Goal: Information Seeking & Learning: Find specific fact

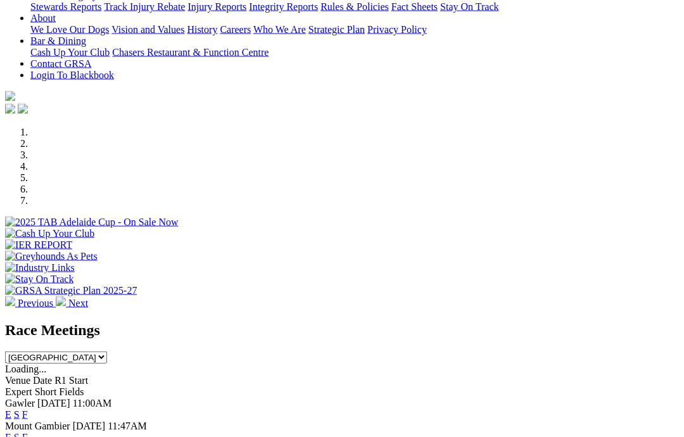
scroll to position [274, 0]
click at [28, 409] on link "F" at bounding box center [25, 414] width 6 height 11
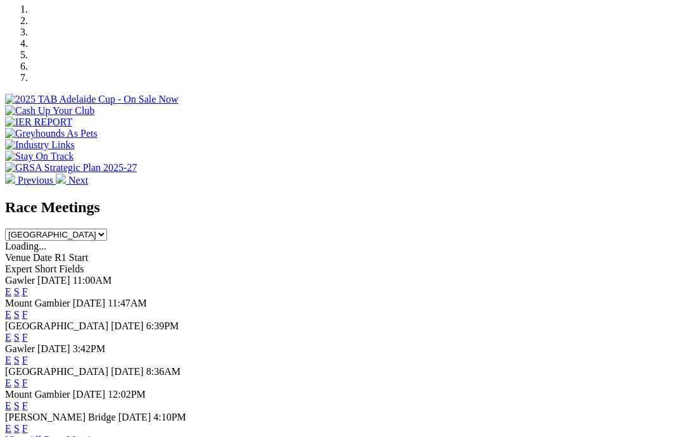
scroll to position [396, 0]
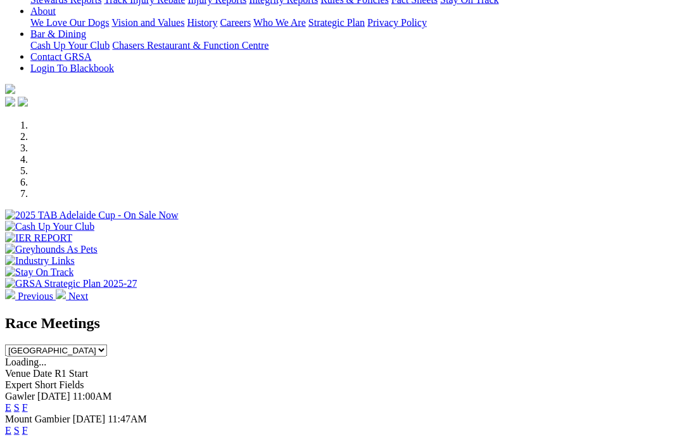
scroll to position [281, 0]
click at [28, 402] on link "F" at bounding box center [25, 407] width 6 height 11
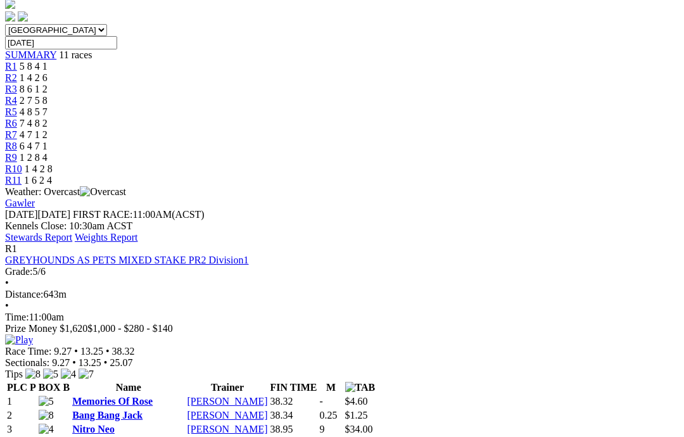
scroll to position [376, 0]
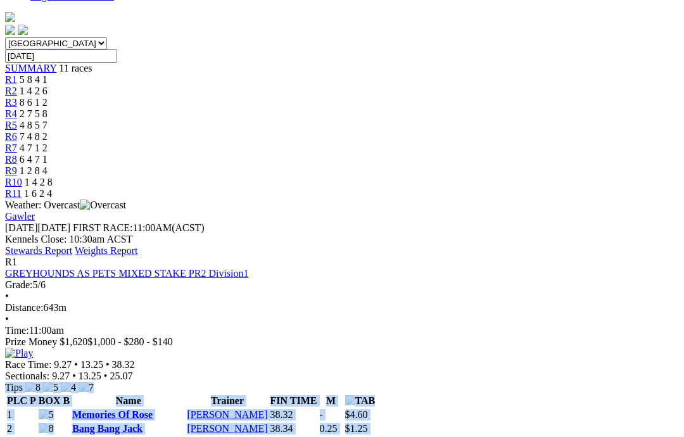
click at [5, 257] on div "R1 GREYHOUNDS AS PETS MIXED STAKE PR2 Division1 Grade: 5/6 • Distance: 643m • T…" at bounding box center [342, 375] width 674 height 236
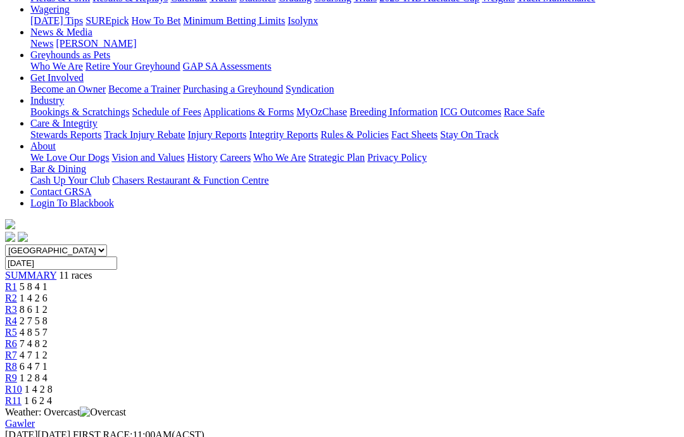
scroll to position [165, 0]
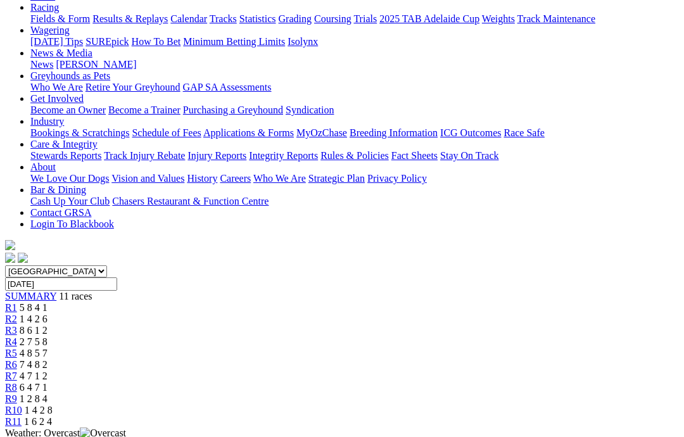
scroll to position [139, 0]
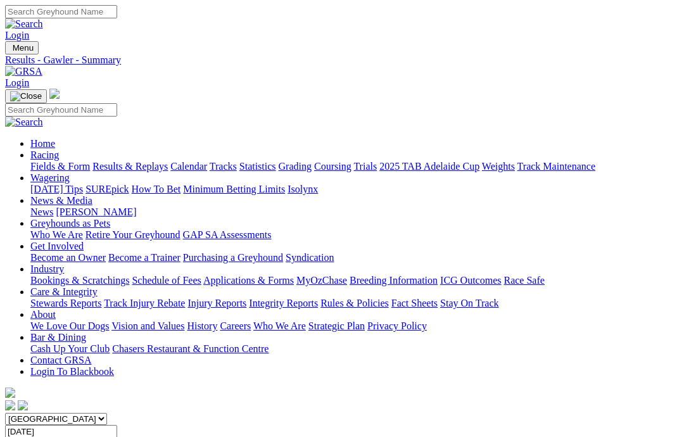
click at [207, 161] on link "Calendar" at bounding box center [188, 166] width 37 height 11
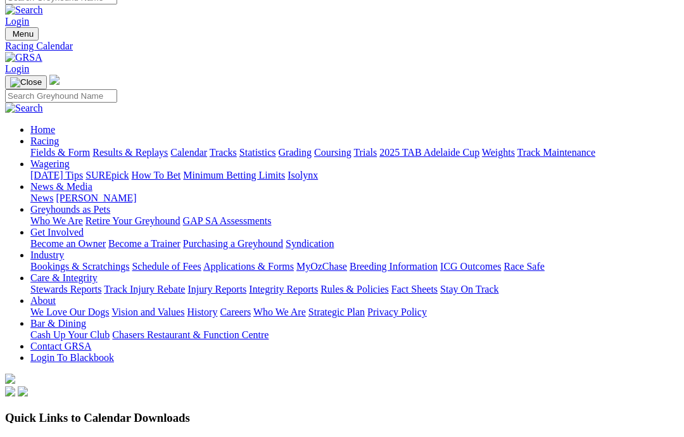
click at [44, 161] on link "Fields & Form" at bounding box center [60, 166] width 60 height 11
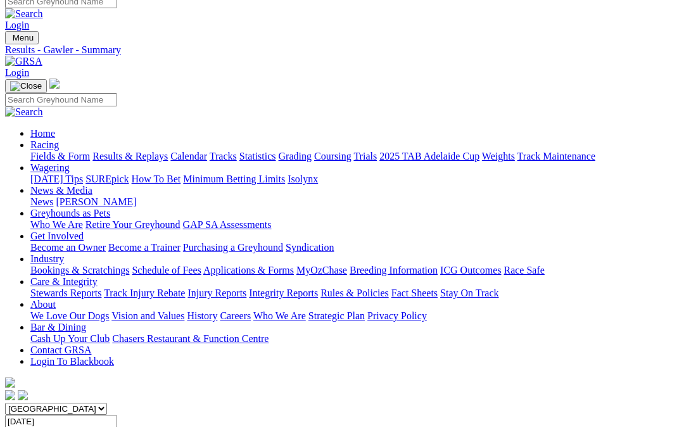
scroll to position [79, 0]
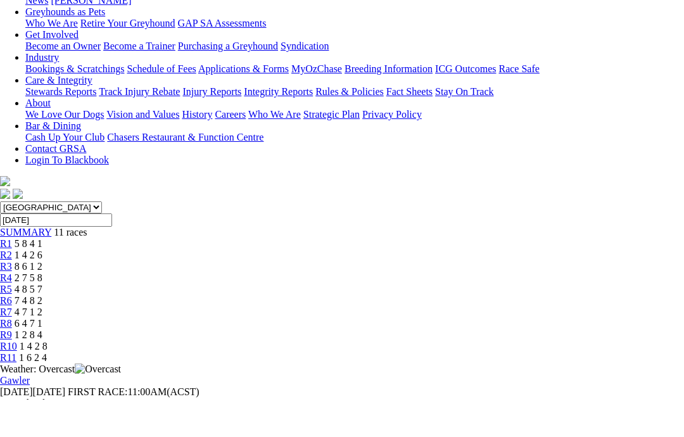
scroll to position [174, 0]
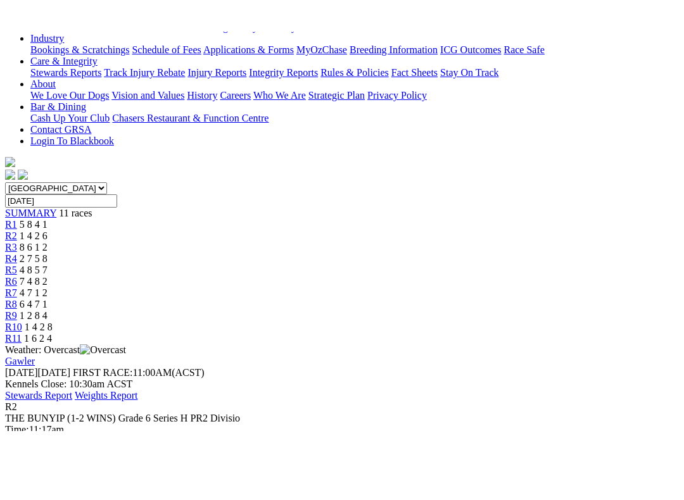
scroll to position [13, 0]
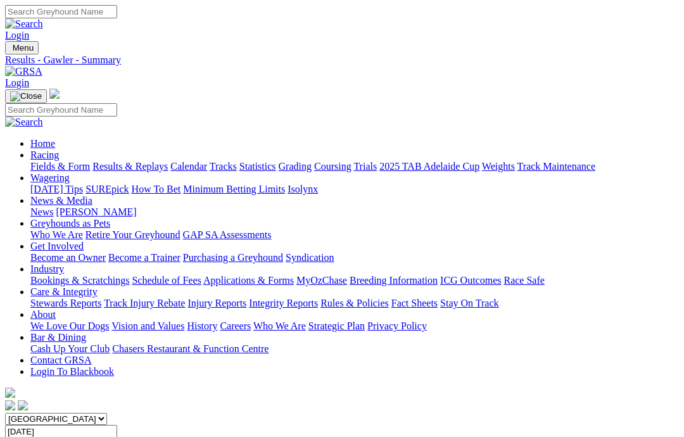
scroll to position [243, 0]
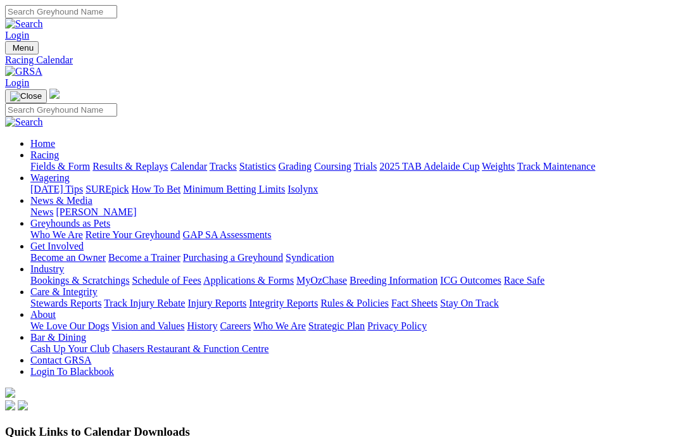
scroll to position [90, 0]
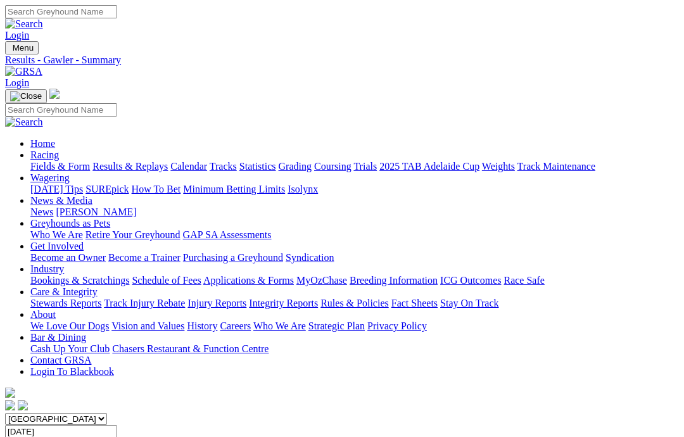
scroll to position [76, 0]
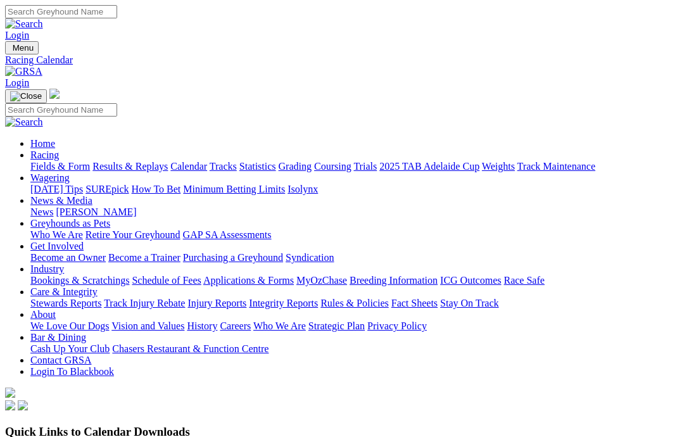
scroll to position [90, 0]
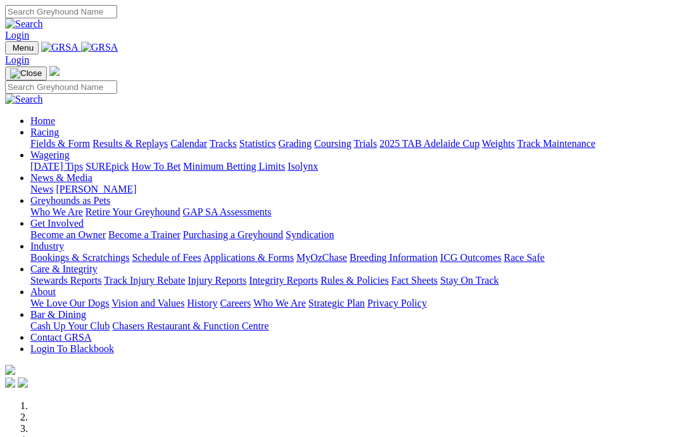
scroll to position [232, 0]
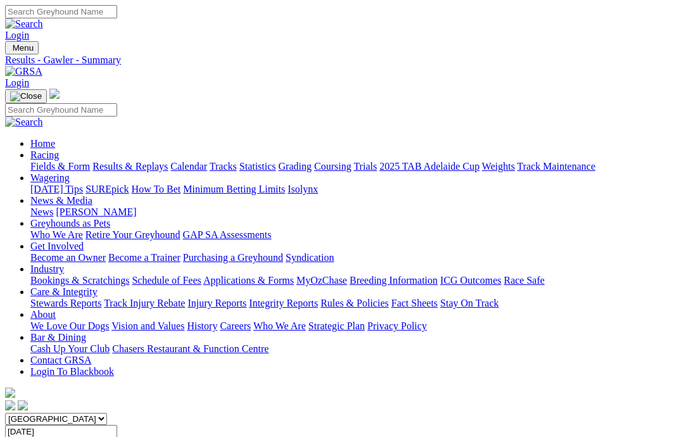
scroll to position [15, 0]
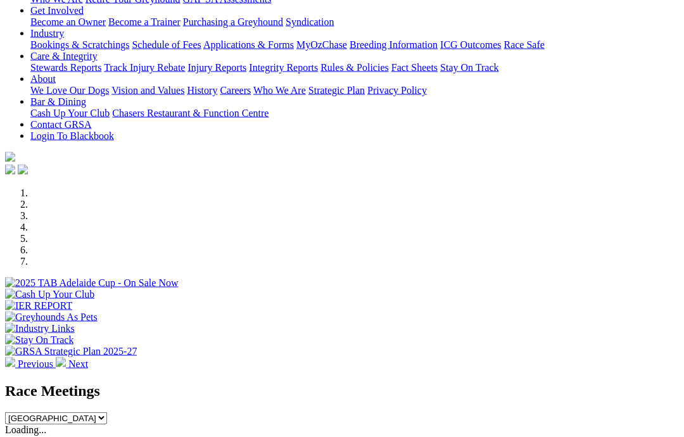
scroll to position [214, 0]
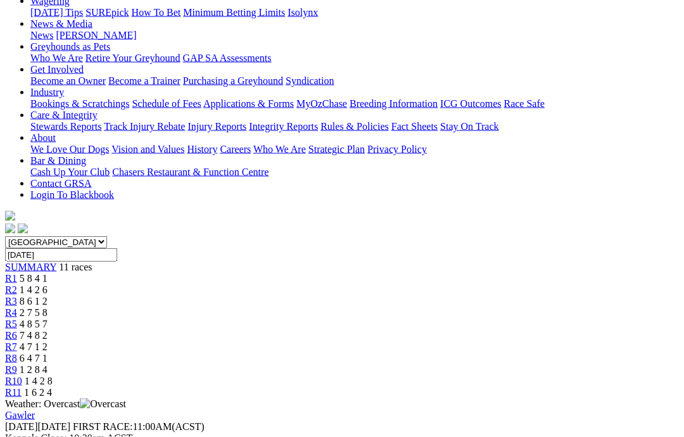
scroll to position [181, 0]
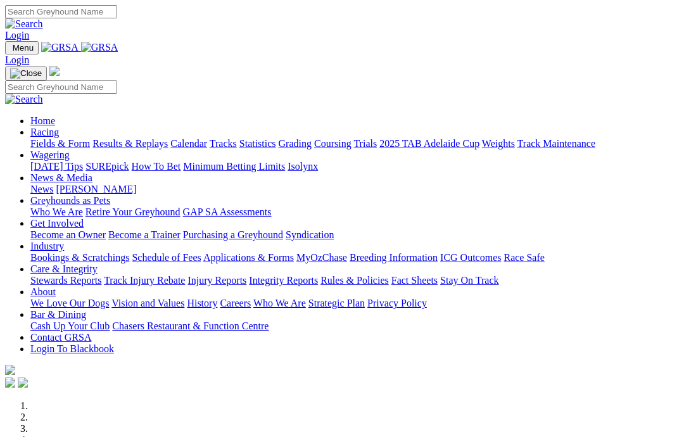
click at [117, 15] on input "Search" at bounding box center [61, 11] width 112 height 13
type input "Star’s hope"
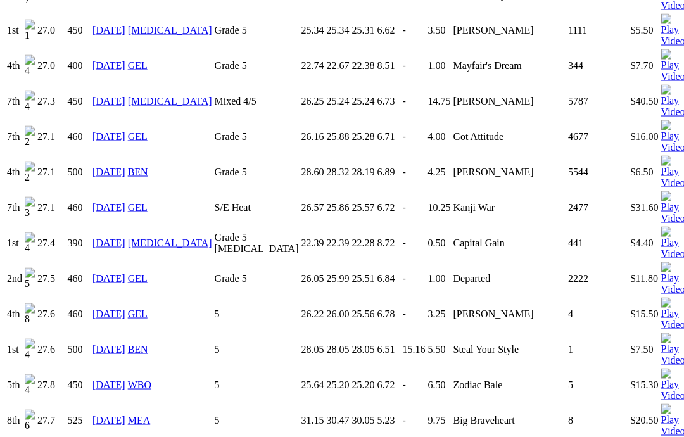
scroll to position [1721, 0]
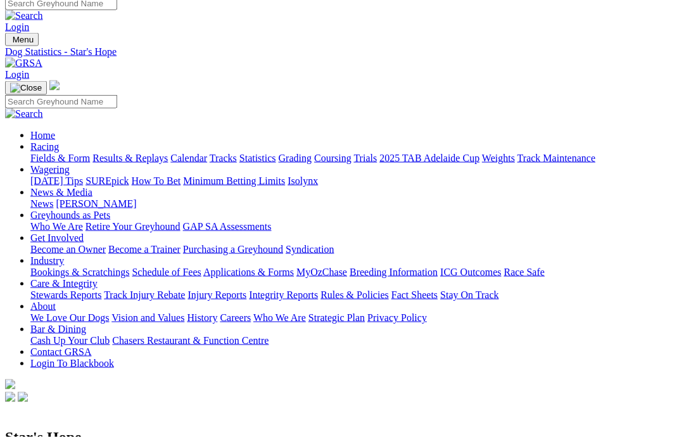
scroll to position [0, 0]
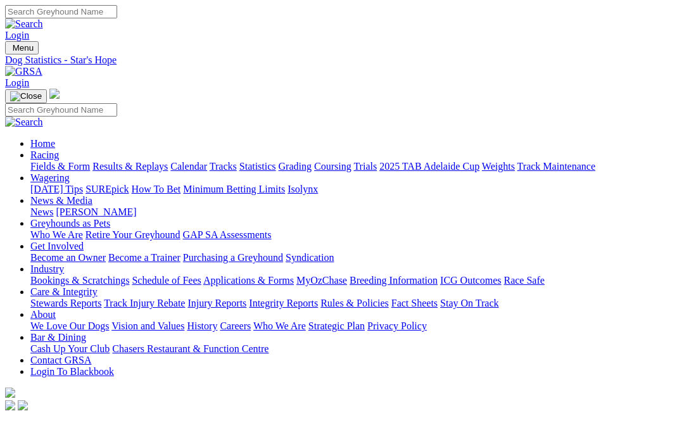
click at [117, 18] on input "Search" at bounding box center [61, 11] width 112 height 13
type input "Dixie lad"
click at [43, 18] on img at bounding box center [24, 23] width 38 height 11
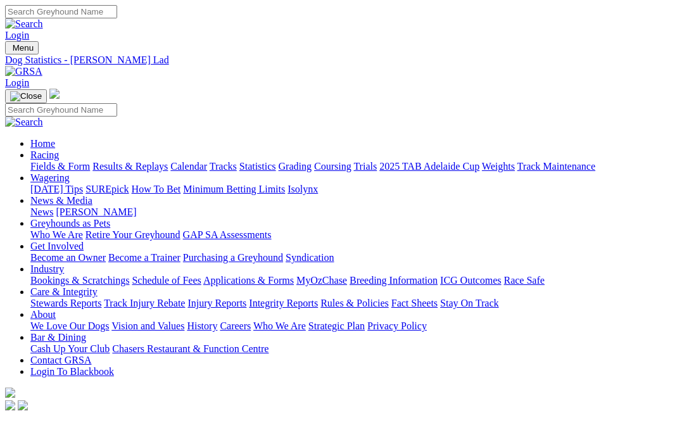
click at [46, 161] on link "Fields & Form" at bounding box center [60, 166] width 60 height 11
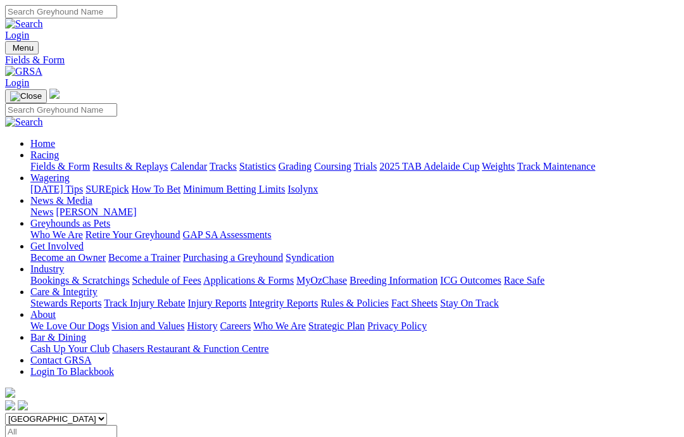
click at [117, 425] on input "Select date" at bounding box center [61, 431] width 112 height 13
click at [107, 413] on select "[GEOGRAPHIC_DATA] [GEOGRAPHIC_DATA] [GEOGRAPHIC_DATA] [GEOGRAPHIC_DATA] [GEOGRA…" at bounding box center [56, 419] width 102 height 12
click at [69, 413] on select "South Australia New South Wales Northern Territory Queensland Tasmania Victoria…" at bounding box center [56, 419] width 102 height 12
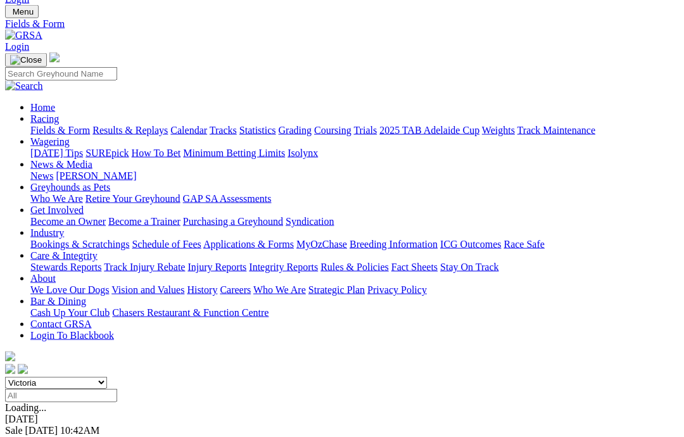
click at [80, 377] on select "South Australia New South Wales Northern Territory Queensland Tasmania Victoria…" at bounding box center [56, 383] width 102 height 12
click at [107, 376] on select "[GEOGRAPHIC_DATA] [GEOGRAPHIC_DATA] [GEOGRAPHIC_DATA] [GEOGRAPHIC_DATA] [GEOGRA…" at bounding box center [56, 382] width 102 height 12
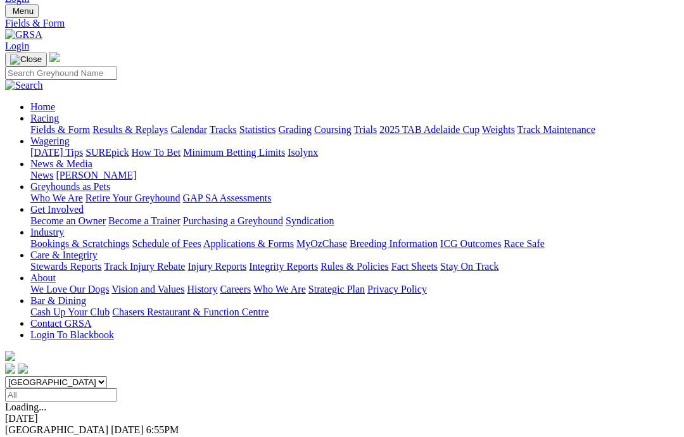
select select "WA"
click at [28, 436] on link "F" at bounding box center [25, 441] width 6 height 11
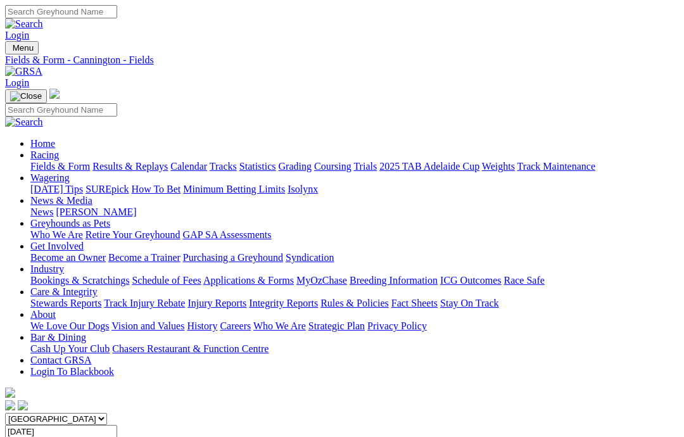
click at [33, 161] on link "Fields & Form" at bounding box center [60, 166] width 60 height 11
click at [107, 413] on select "[GEOGRAPHIC_DATA] [GEOGRAPHIC_DATA] [GEOGRAPHIC_DATA] [GEOGRAPHIC_DATA] [GEOGRA…" at bounding box center [56, 419] width 102 height 12
select select "[GEOGRAPHIC_DATA]"
click at [117, 425] on input "Select date" at bounding box center [61, 431] width 112 height 13
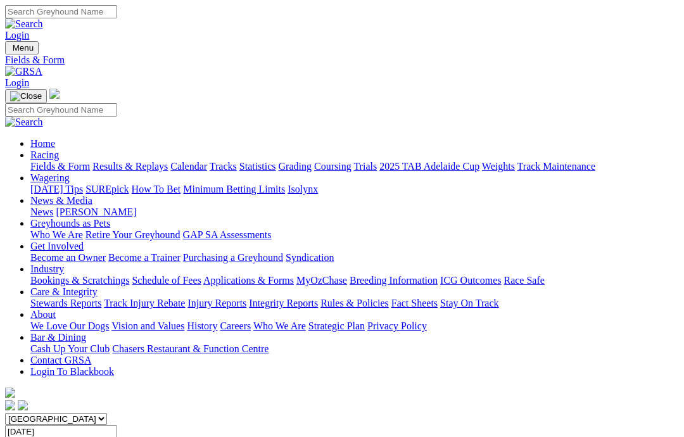
click at [117, 425] on input "[DATE]" at bounding box center [61, 431] width 112 height 13
click at [117, 425] on input "[DATE], [DATE]" at bounding box center [61, 431] width 112 height 13
click at [117, 425] on input "[DATE]" at bounding box center [61, 431] width 112 height 13
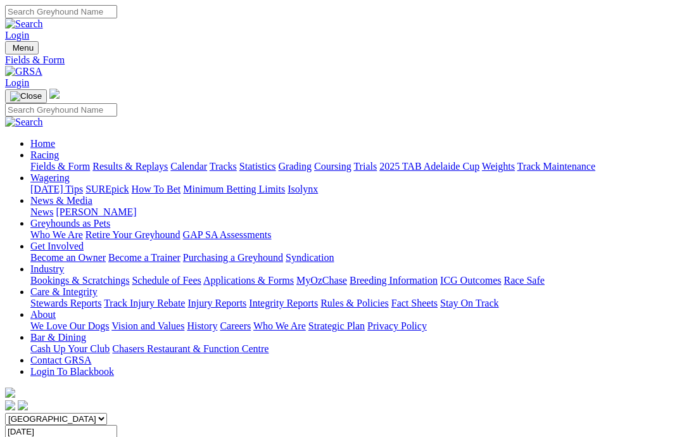
click at [117, 425] on input "[DATE]" at bounding box center [61, 431] width 112 height 13
click at [117, 425] on input "Thursday, 4 Sep 2025" at bounding box center [61, 431] width 112 height 13
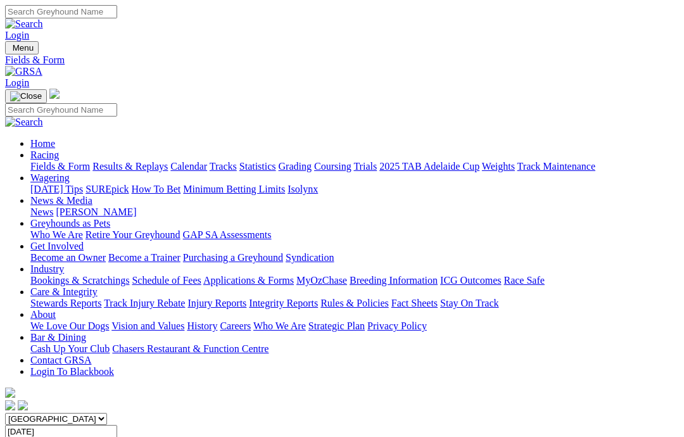
click at [117, 425] on input "Wednesday, 3 Sep 2025" at bounding box center [61, 431] width 112 height 13
click at [117, 425] on input "Yesterday, 9 Sep 2025" at bounding box center [61, 431] width 112 height 13
click at [117, 425] on input "Monday, 8 Sep 2025" at bounding box center [61, 431] width 112 height 13
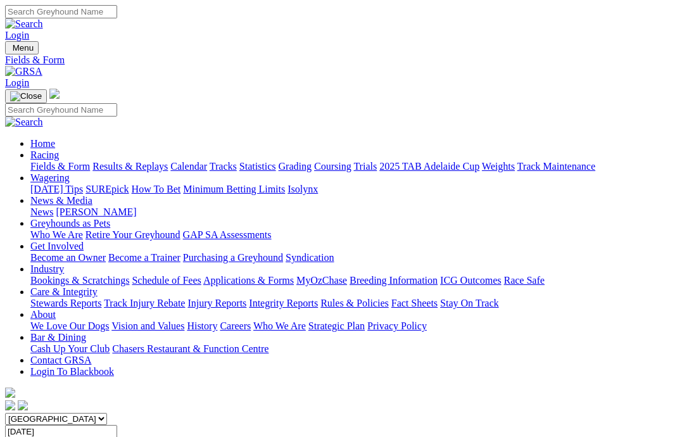
type input "[DATE]"
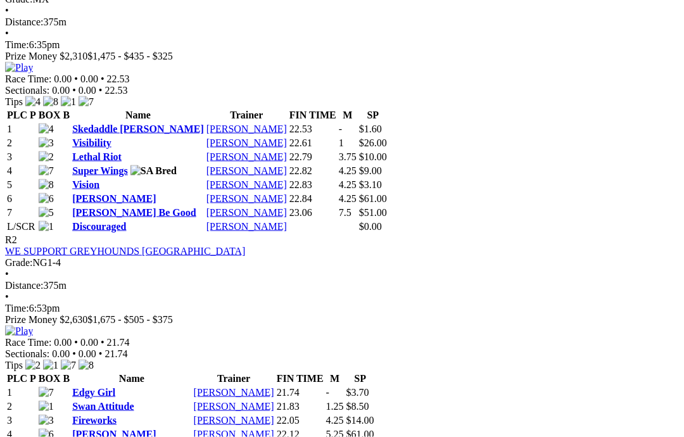
scroll to position [628, 0]
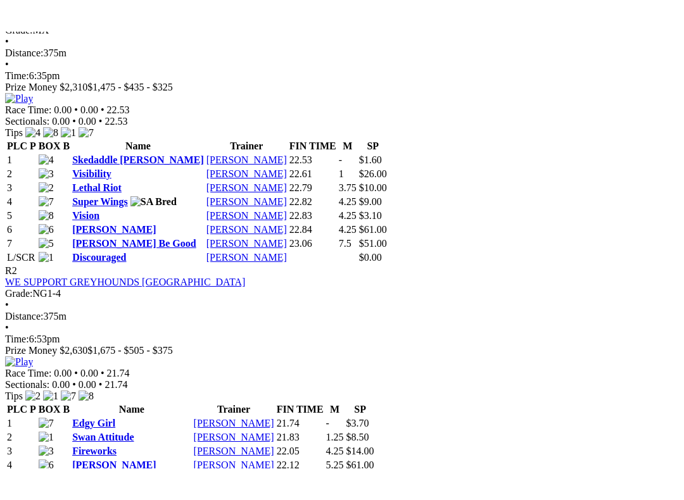
scroll to position [13, 0]
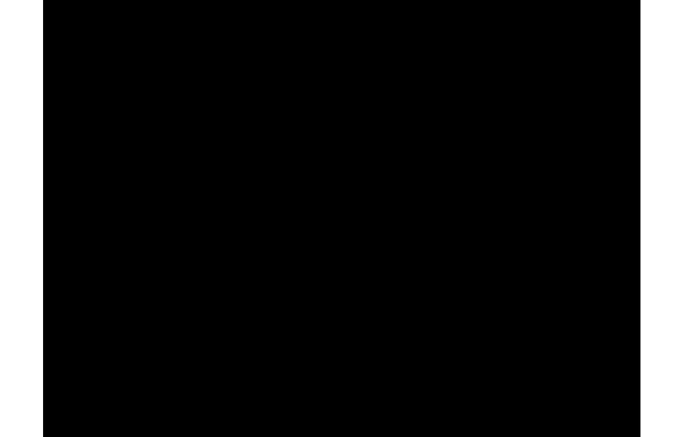
scroll to position [628, 0]
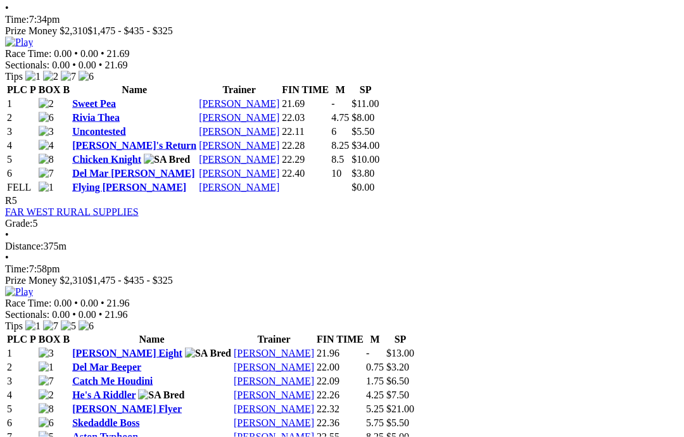
scroll to position [1392, 0]
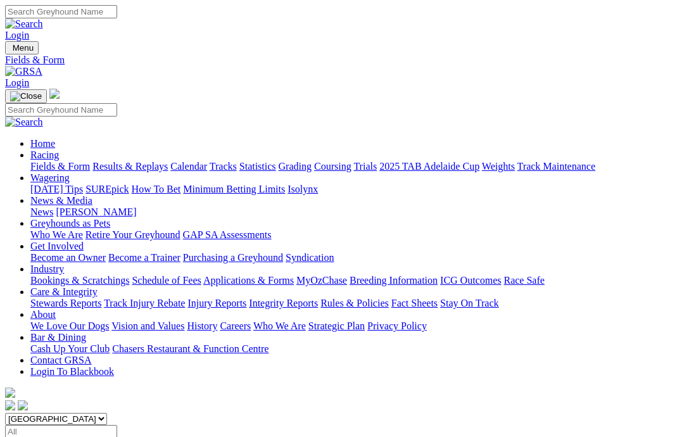
click at [117, 425] on input "Select date" at bounding box center [61, 431] width 112 height 13
type input "[DATE], [DATE]"
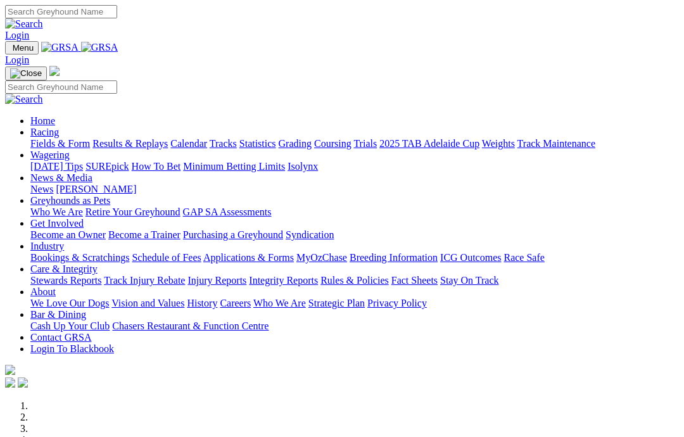
click at [92, 172] on link "News & Media" at bounding box center [61, 177] width 62 height 11
click at [53, 184] on link "News" at bounding box center [41, 189] width 23 height 11
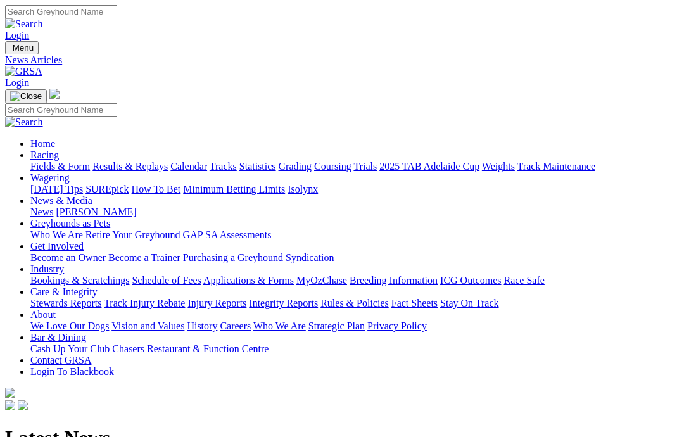
scroll to position [18, 0]
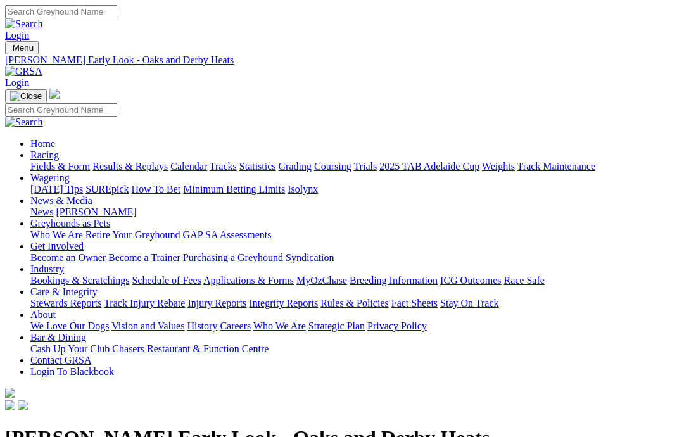
click at [53, 206] on link "News" at bounding box center [41, 211] width 23 height 11
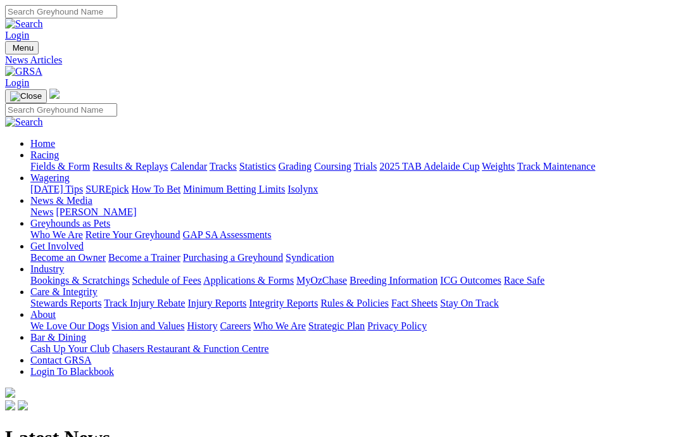
click at [98, 286] on link "Care & Integrity" at bounding box center [63, 291] width 67 height 11
click at [84, 241] on link "Get Involved" at bounding box center [56, 246] width 53 height 11
click at [110, 218] on link "Greyhounds as Pets" at bounding box center [70, 223] width 80 height 11
click at [92, 195] on link "News & Media" at bounding box center [61, 200] width 62 height 11
click at [70, 172] on link "Wagering" at bounding box center [49, 177] width 39 height 11
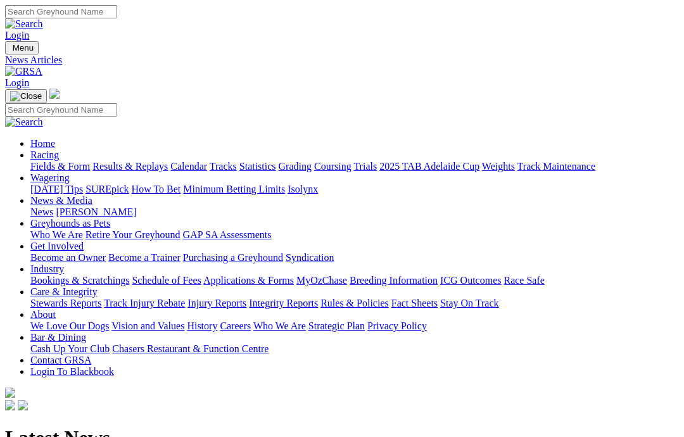
click at [59, 149] on link "Racing" at bounding box center [44, 154] width 29 height 11
click at [42, 66] on img at bounding box center [23, 71] width 37 height 11
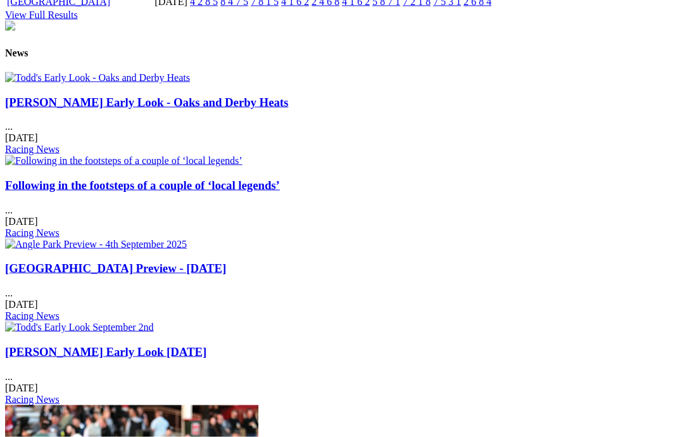
scroll to position [1530, 0]
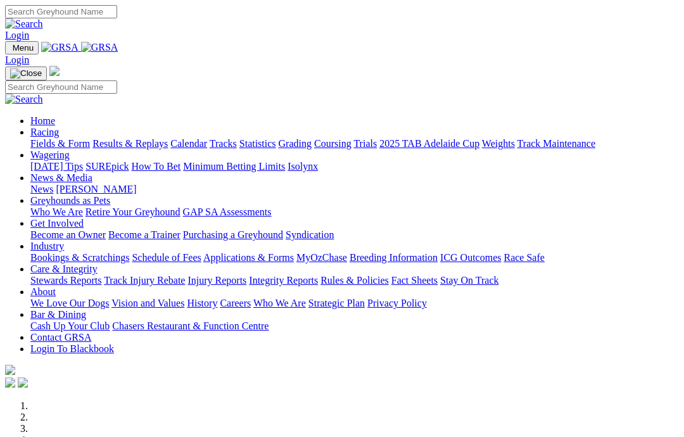
click at [98, 263] on link "Care & Integrity" at bounding box center [63, 268] width 67 height 11
click at [318, 275] on link "Integrity Reports" at bounding box center [283, 280] width 69 height 11
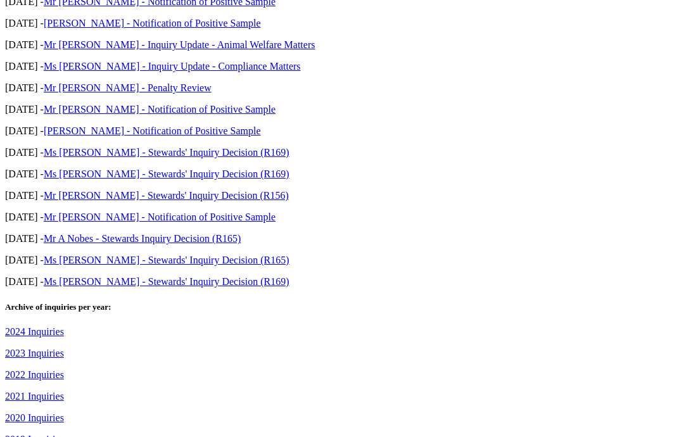
scroll to position [542, 0]
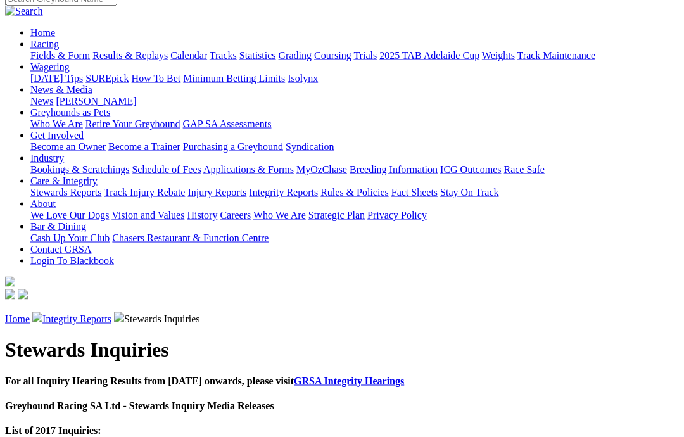
scroll to position [112, 0]
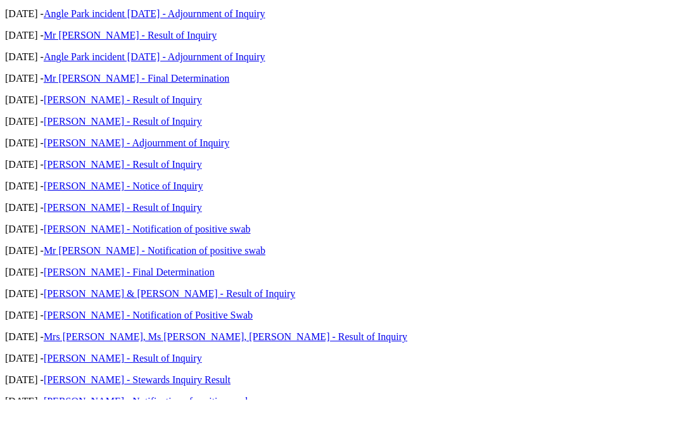
scroll to position [878, 0]
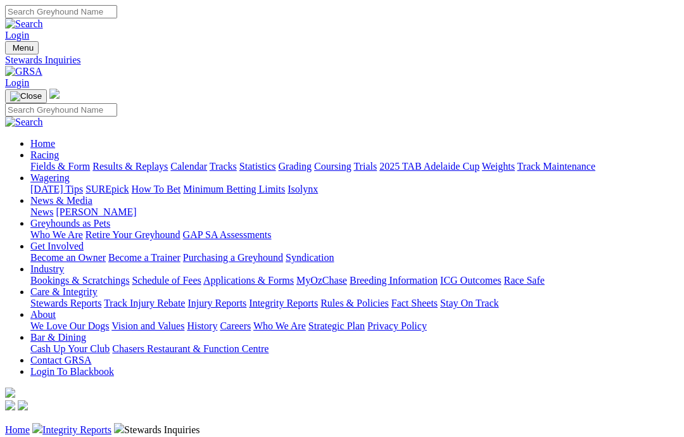
scroll to position [967, 0]
